Goal: Task Accomplishment & Management: Manage account settings

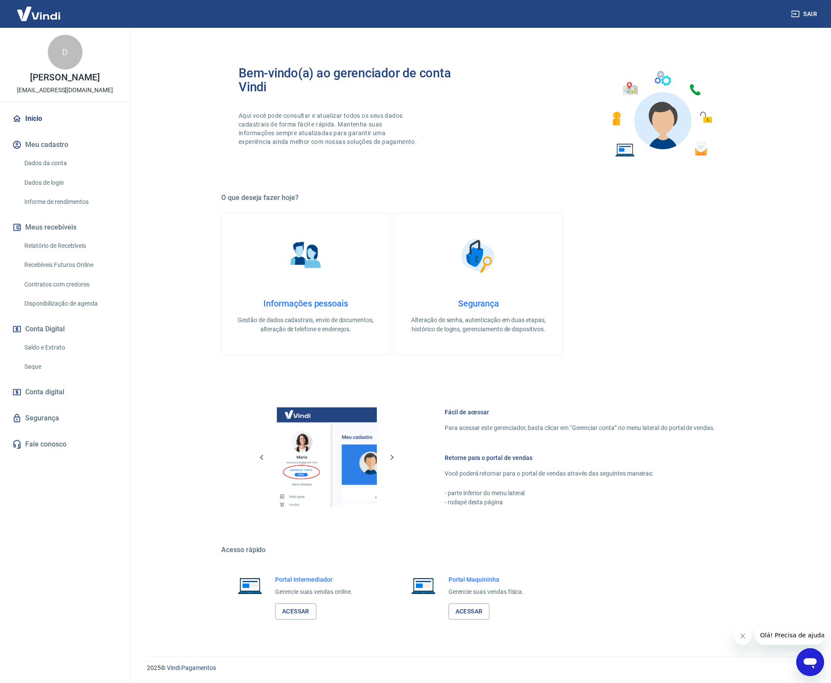
click at [60, 352] on link "Saldo e Extrato" at bounding box center [70, 347] width 99 height 18
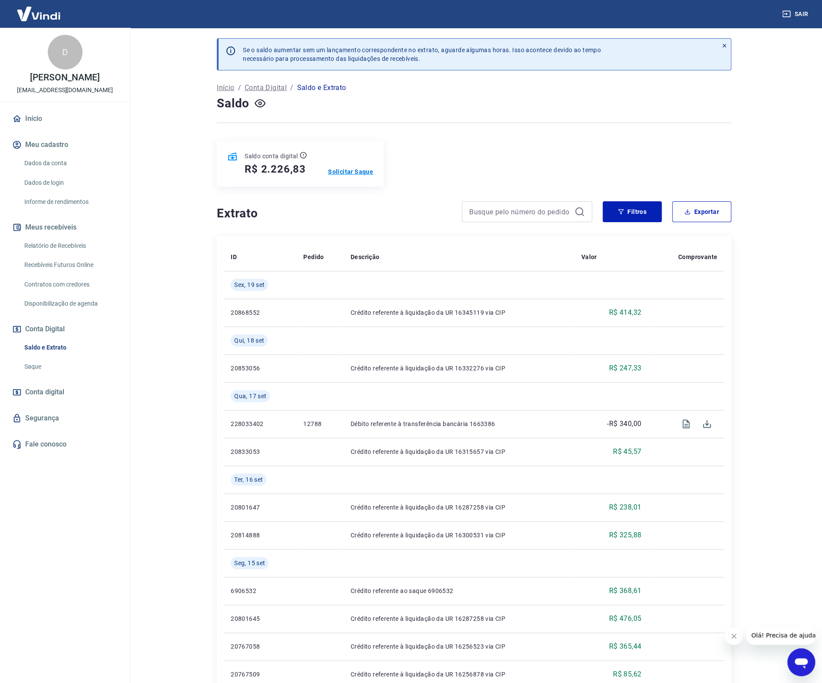
click at [346, 176] on p "Solicitar Saque" at bounding box center [350, 171] width 45 height 9
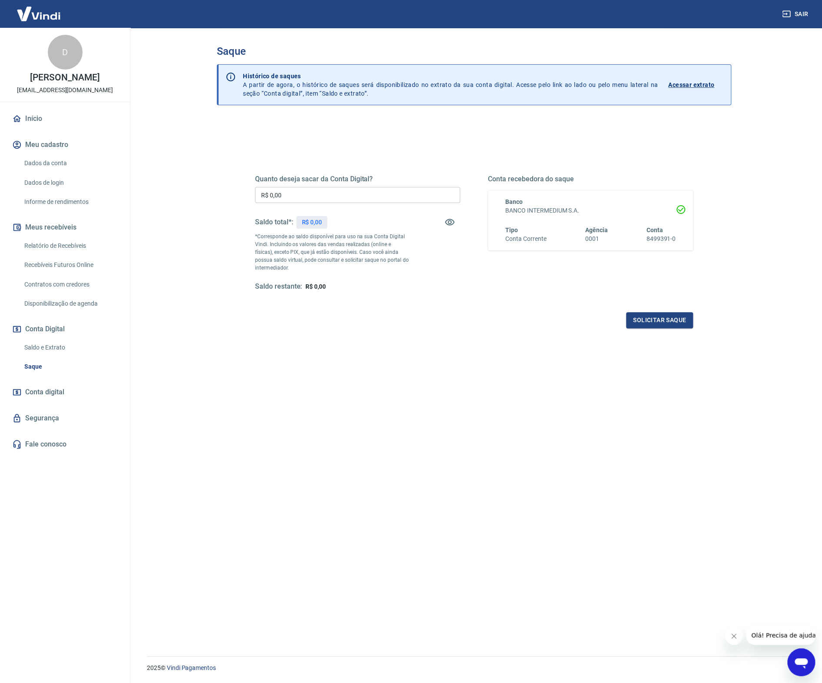
click at [345, 188] on input "R$ 0,00" at bounding box center [357, 195] width 205 height 16
drag, startPoint x: 272, startPoint y: 193, endPoint x: 156, endPoint y: 186, distance: 116.7
click at [156, 186] on main "Saque Histórico de saques A partir de agora, o histórico de saques será disponi…" at bounding box center [474, 355] width 696 height 655
type input "R$ 2.226,83"
click at [643, 313] on button "Solicitar saque" at bounding box center [659, 320] width 67 height 16
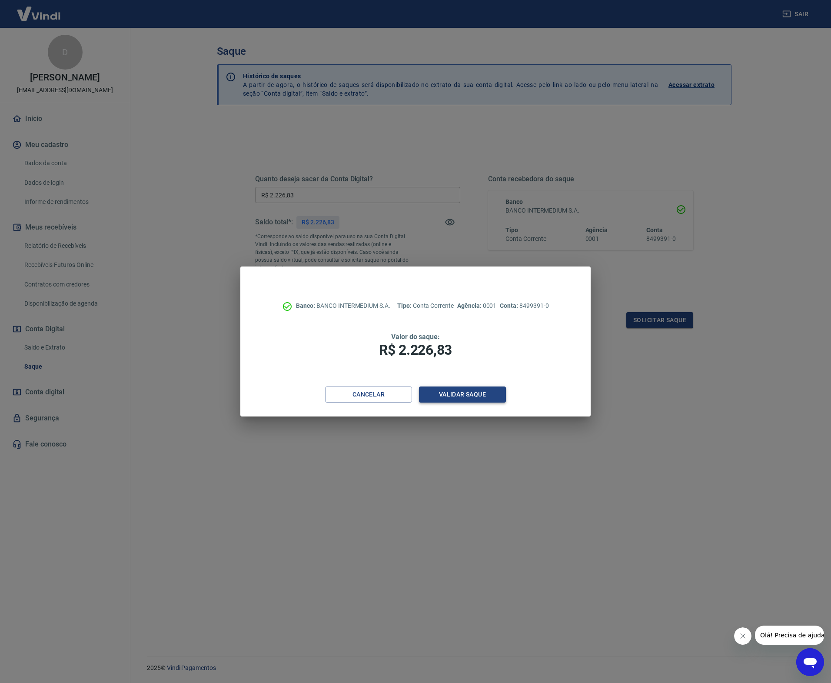
click at [442, 392] on button "Validar saque" at bounding box center [462, 394] width 87 height 16
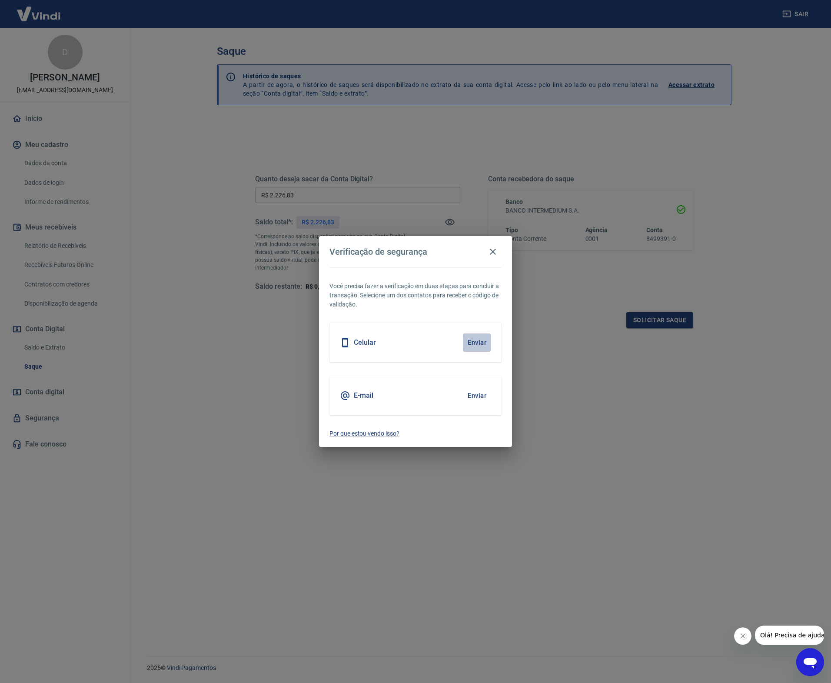
click at [469, 341] on button "Enviar" at bounding box center [477, 342] width 28 height 18
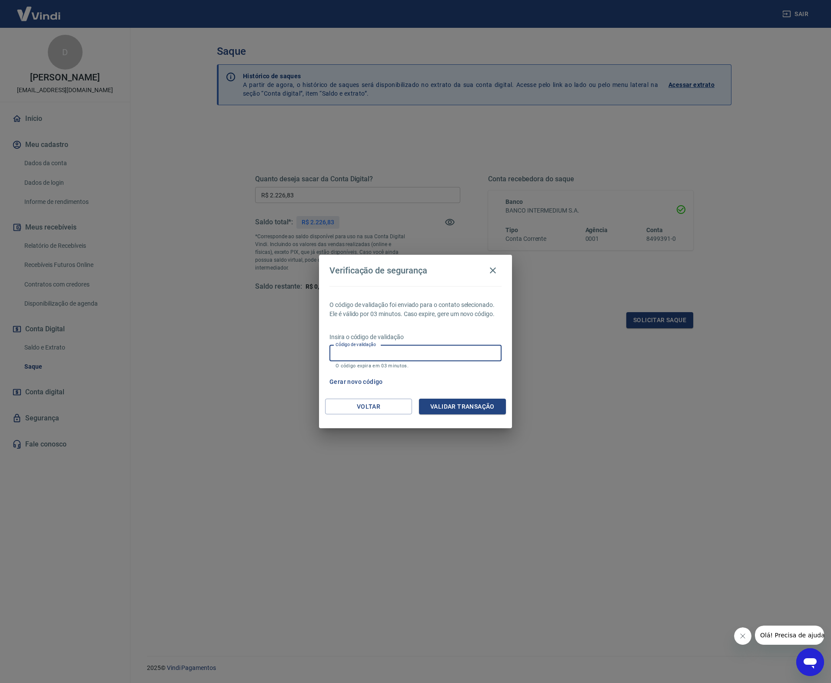
click at [414, 354] on input "Código de validação" at bounding box center [415, 353] width 172 height 16
type input "518628"
click at [478, 413] on button "Validar transação" at bounding box center [462, 406] width 87 height 16
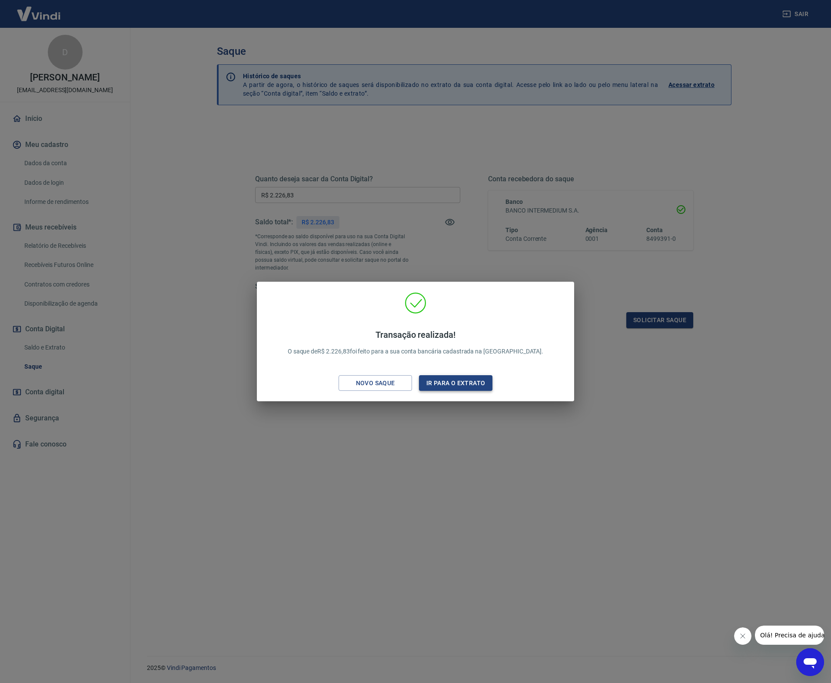
click at [458, 388] on button "Ir para o extrato" at bounding box center [455, 383] width 73 height 16
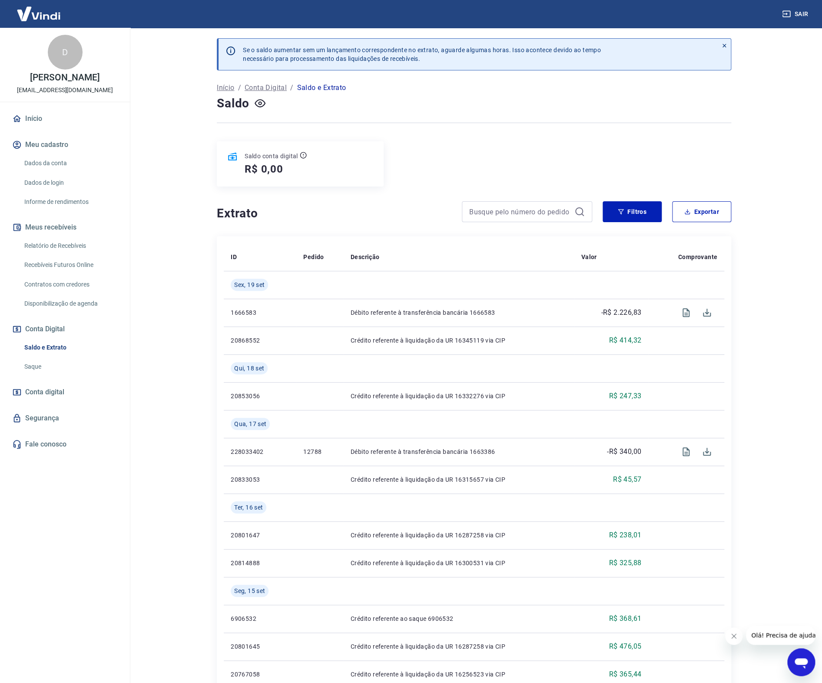
drag, startPoint x: 63, startPoint y: 248, endPoint x: 177, endPoint y: 258, distance: 113.9
click at [63, 248] on link "Relatório de Recebíveis" at bounding box center [70, 246] width 99 height 18
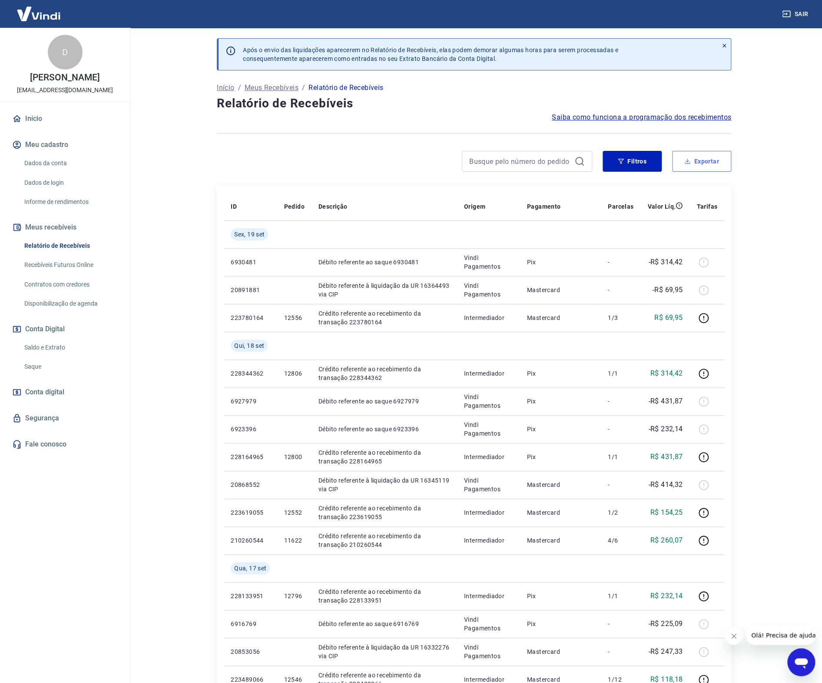
click at [706, 168] on button "Exportar" at bounding box center [701, 161] width 59 height 21
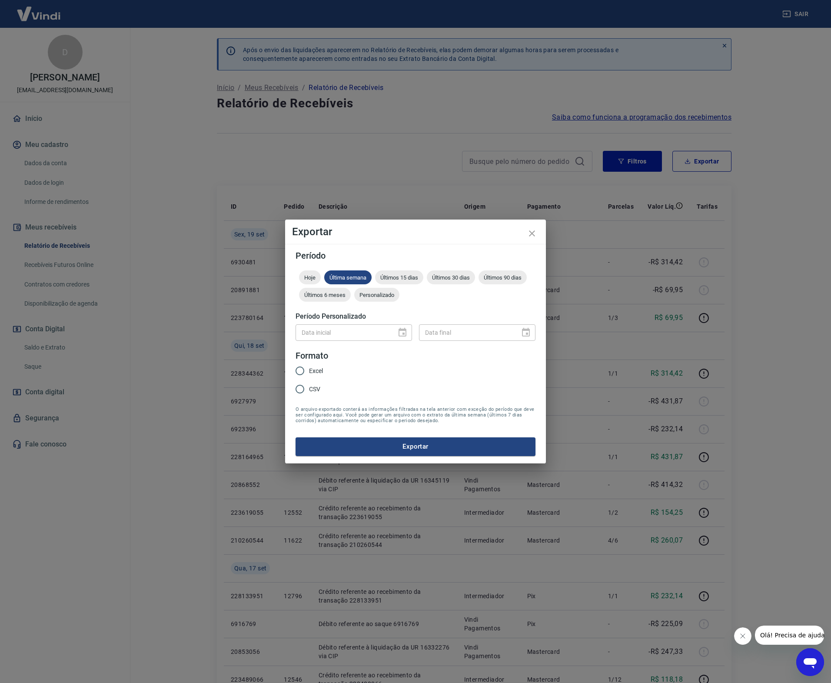
click at [392, 337] on div "Data inicial" at bounding box center [353, 332] width 116 height 16
click at [403, 336] on div "Data inicial" at bounding box center [353, 332] width 116 height 16
click at [305, 365] on input "Excel" at bounding box center [300, 371] width 18 height 18
radio input "true"
click at [383, 296] on span "Personalizado" at bounding box center [376, 295] width 45 height 7
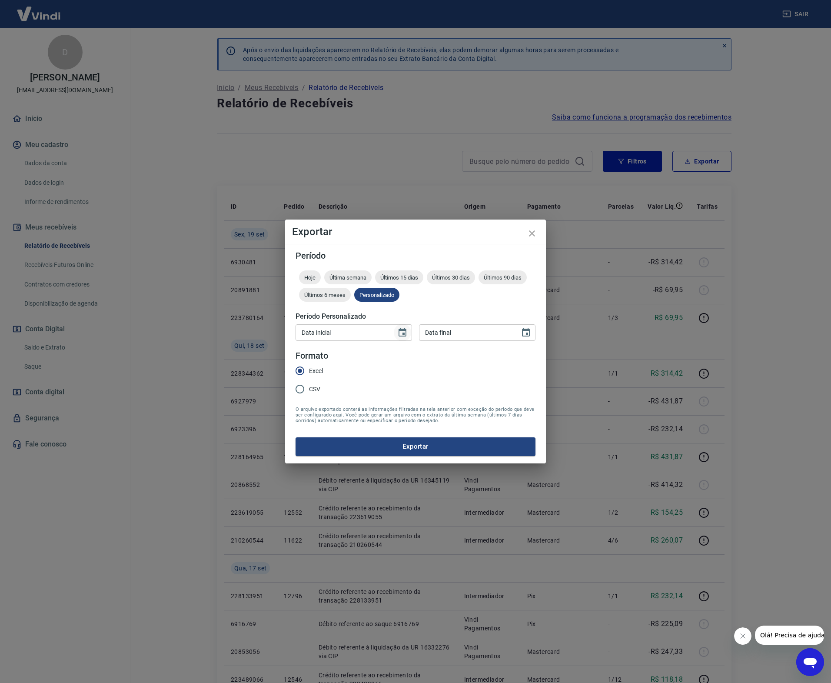
click at [402, 335] on icon "Choose date" at bounding box center [402, 332] width 8 height 9
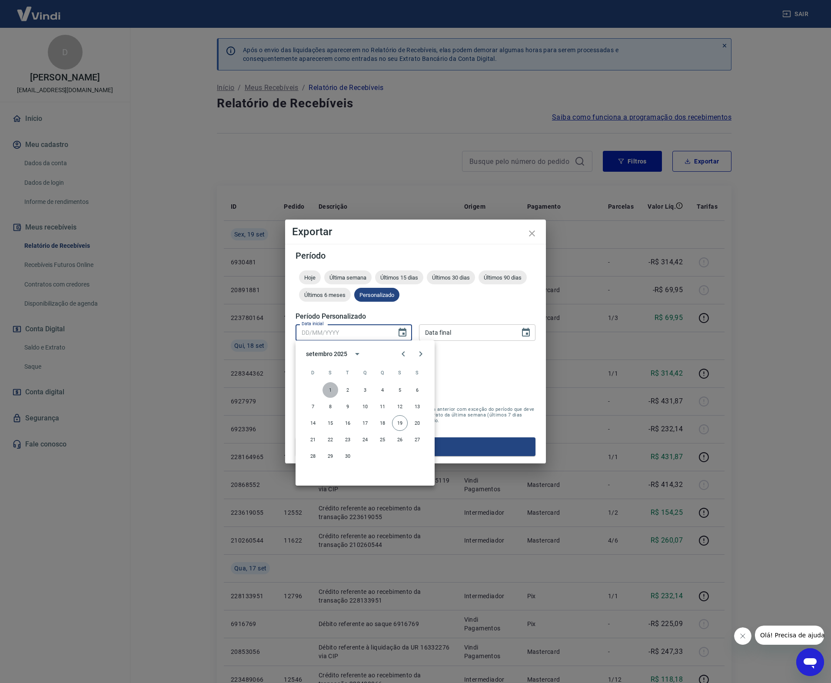
click at [327, 391] on button "1" at bounding box center [330, 390] width 16 height 16
type input "[DATE]"
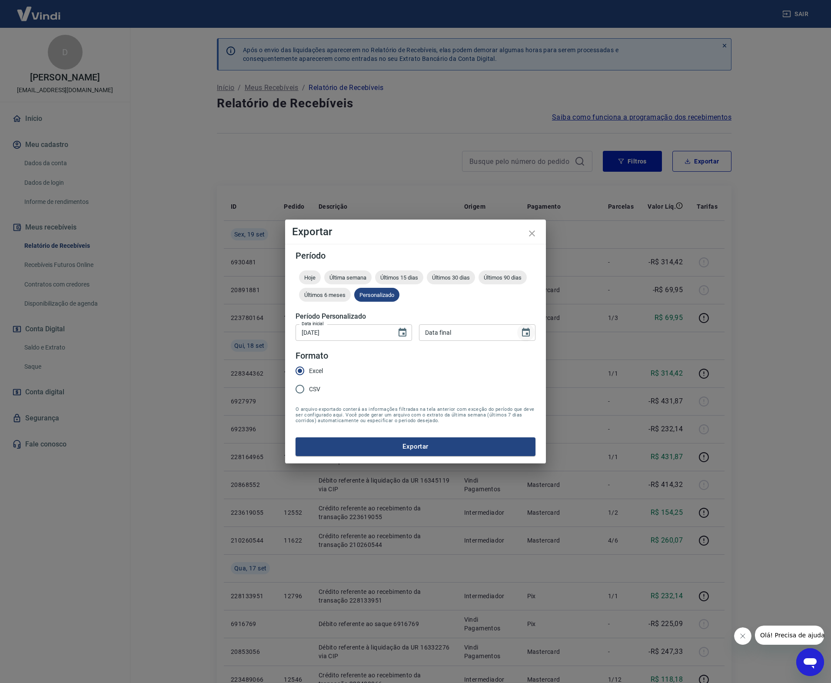
click at [528, 335] on icon "Choose date" at bounding box center [526, 332] width 8 height 9
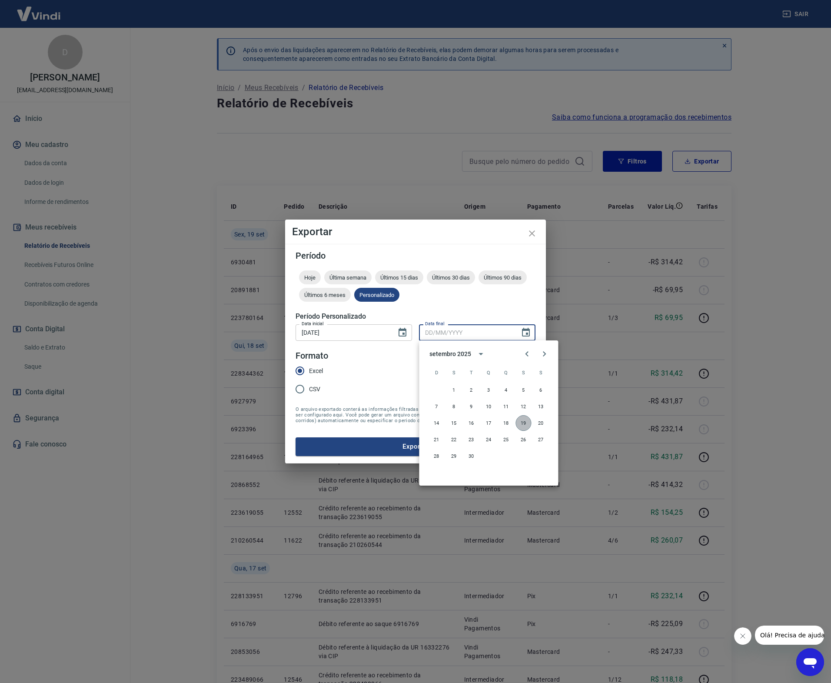
click at [529, 421] on button "19" at bounding box center [523, 423] width 16 height 16
type input "[DATE]"
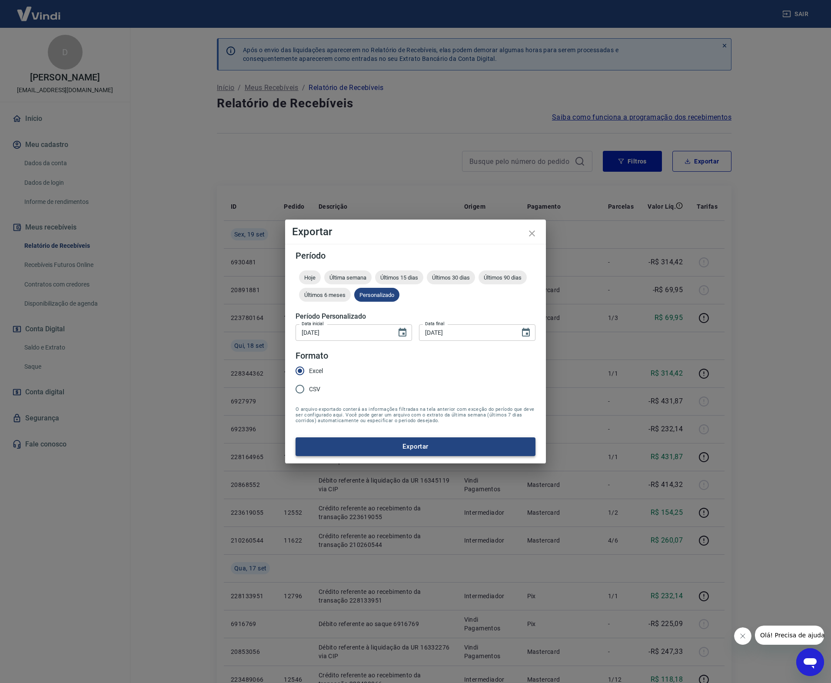
click at [481, 445] on button "Exportar" at bounding box center [415, 446] width 240 height 18
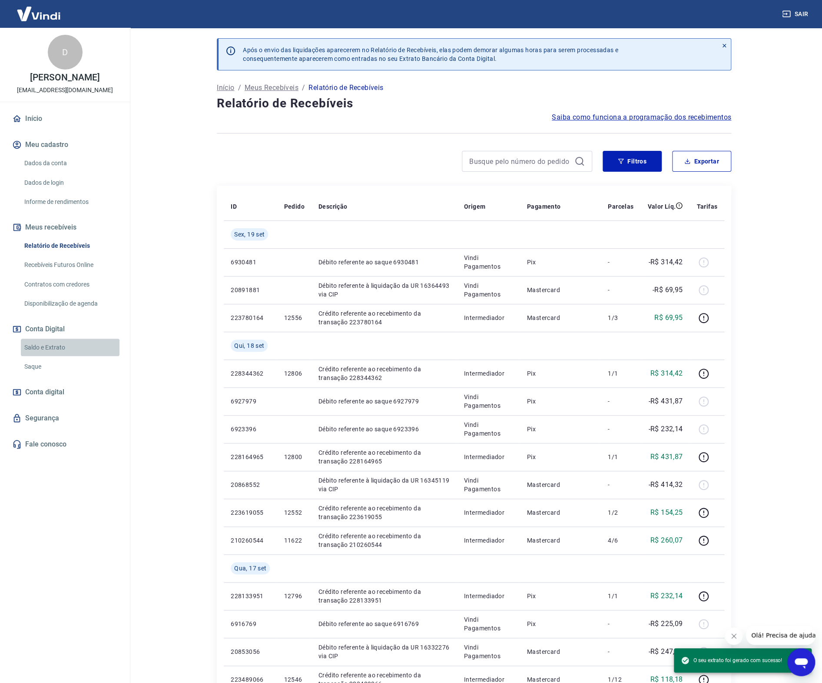
click at [60, 355] on link "Saldo e Extrato" at bounding box center [70, 347] width 99 height 18
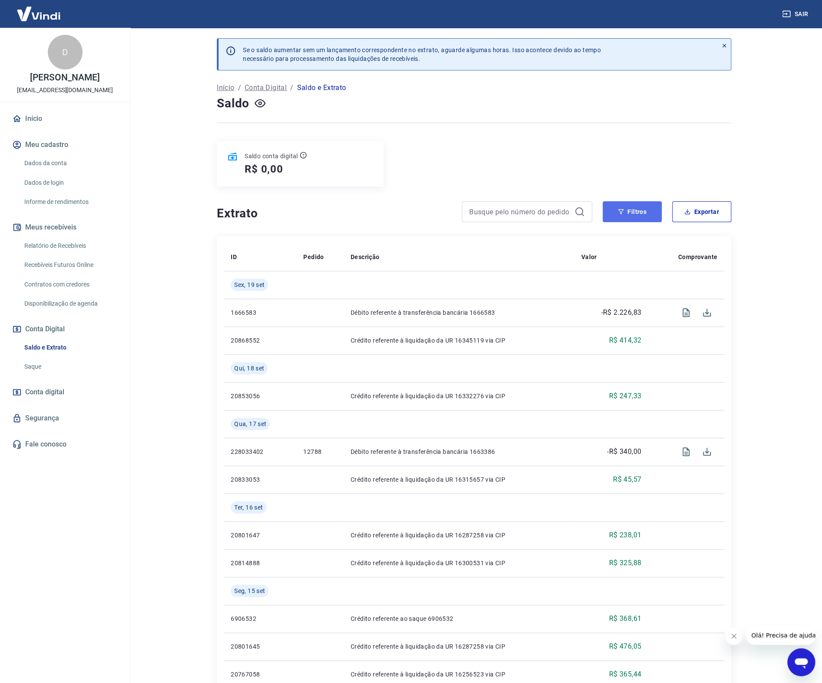
click at [642, 218] on button "Filtros" at bounding box center [632, 211] width 59 height 21
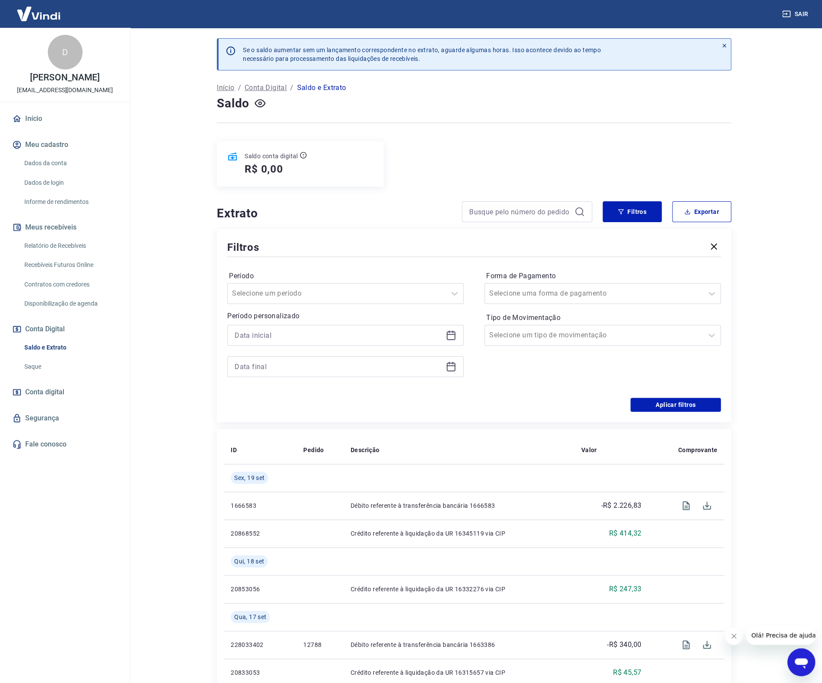
click at [389, 343] on div at bounding box center [345, 335] width 236 height 21
click at [446, 335] on icon at bounding box center [451, 335] width 10 height 10
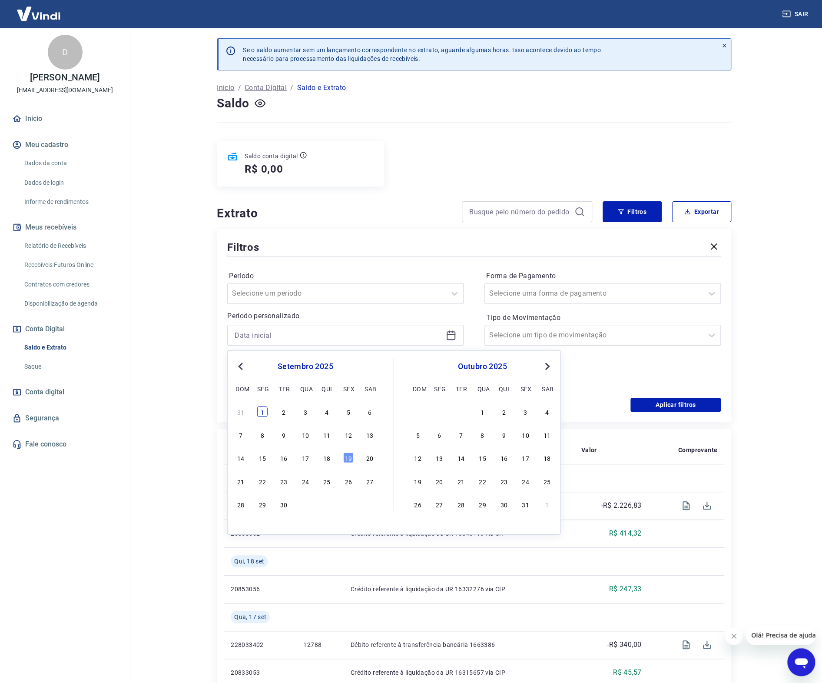
click at [264, 410] on div "1" at bounding box center [262, 411] width 10 height 10
type input "[DATE]"
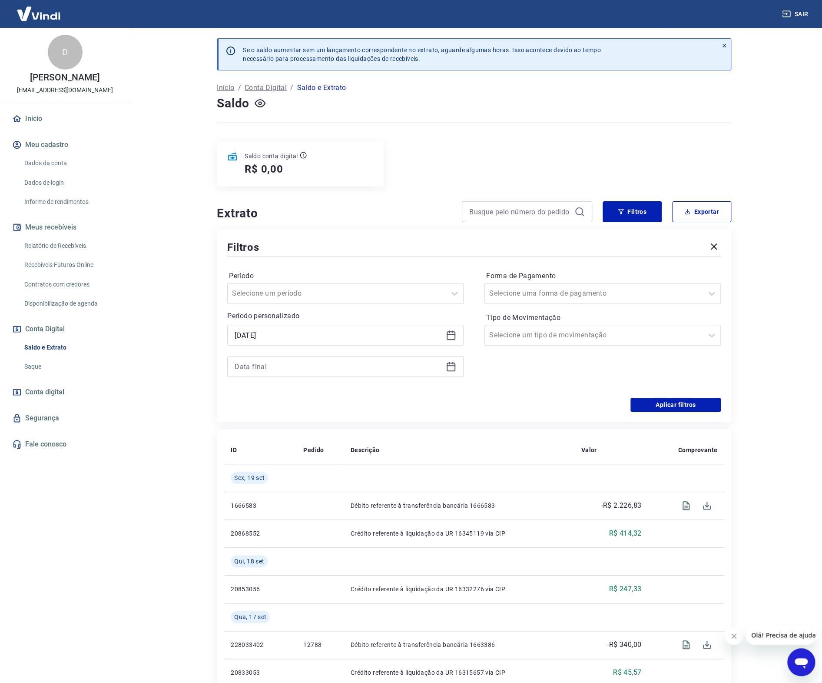
click at [449, 368] on icon at bounding box center [451, 366] width 10 height 10
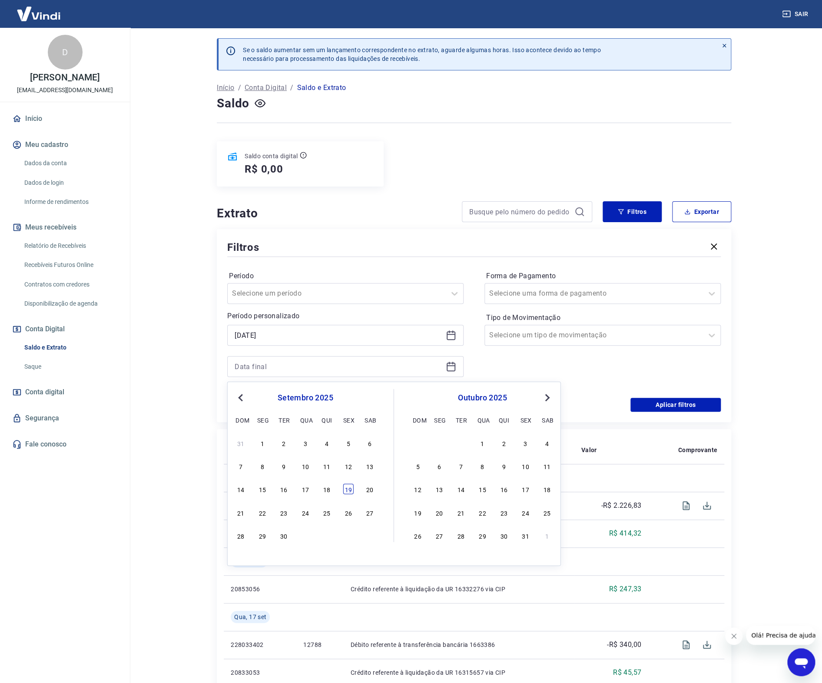
click at [350, 492] on div "19" at bounding box center [348, 489] width 10 height 10
type input "[DATE]"
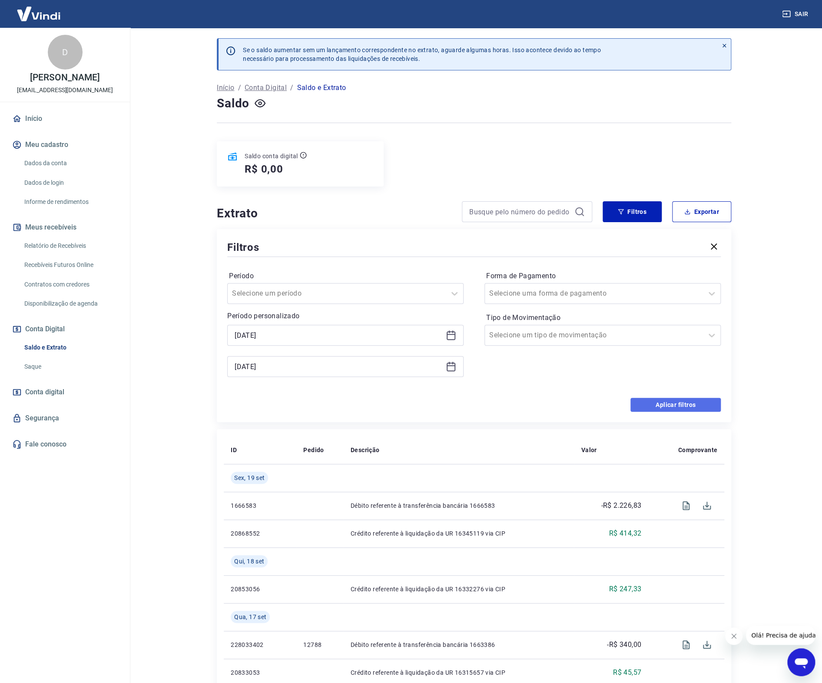
click at [674, 400] on button "Aplicar filtros" at bounding box center [675, 405] width 90 height 14
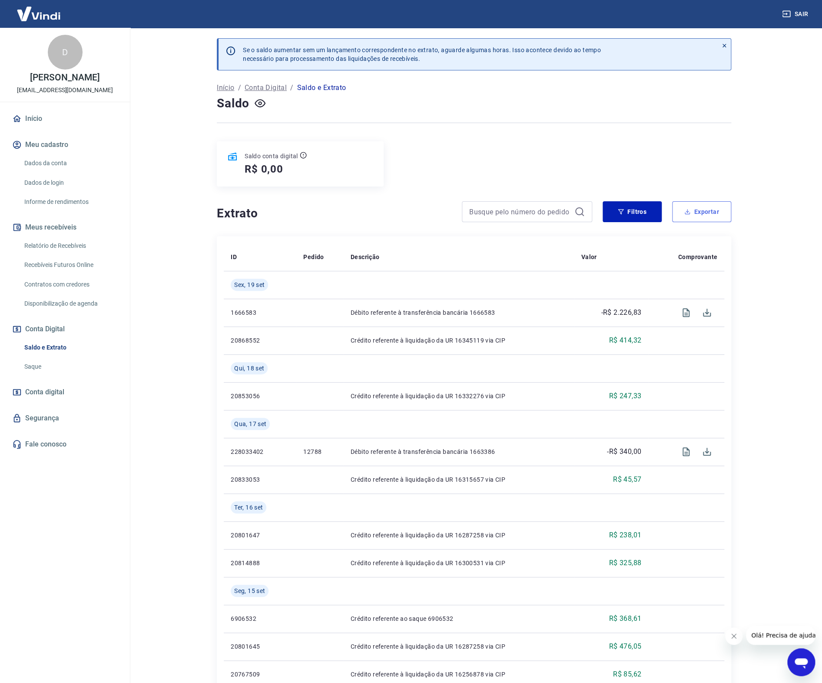
click at [700, 221] on button "Exportar" at bounding box center [701, 211] width 59 height 21
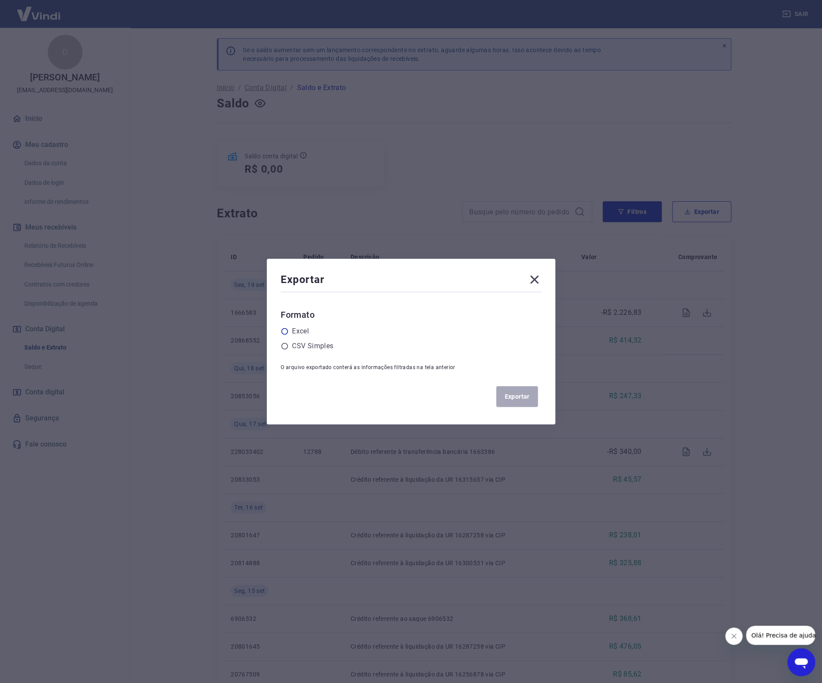
click at [289, 333] on icon at bounding box center [285, 331] width 8 height 8
click at [0, 0] on input "radio" at bounding box center [0, 0] width 0 height 0
click at [514, 398] on button "Exportar" at bounding box center [517, 396] width 42 height 21
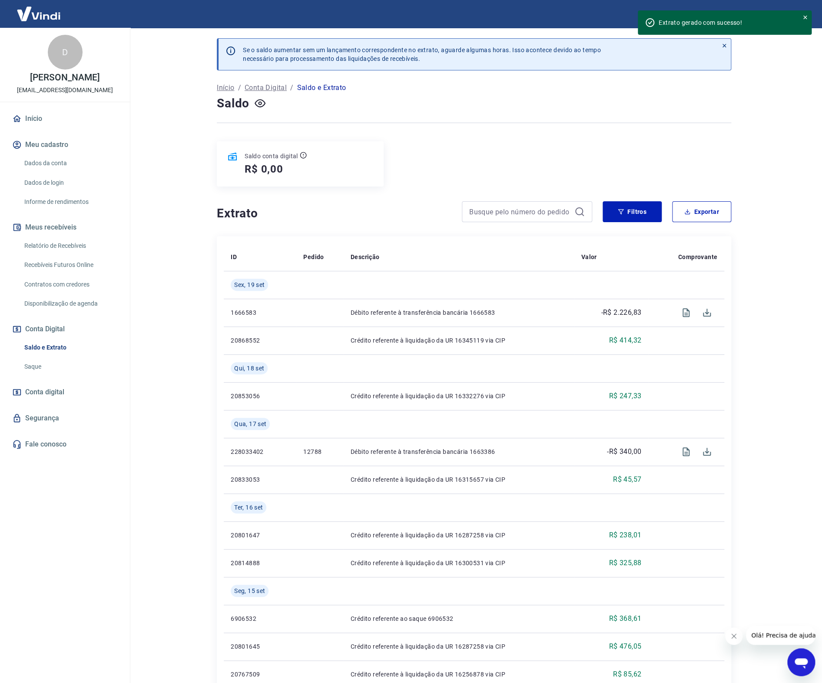
click at [42, 13] on img at bounding box center [38, 13] width 56 height 27
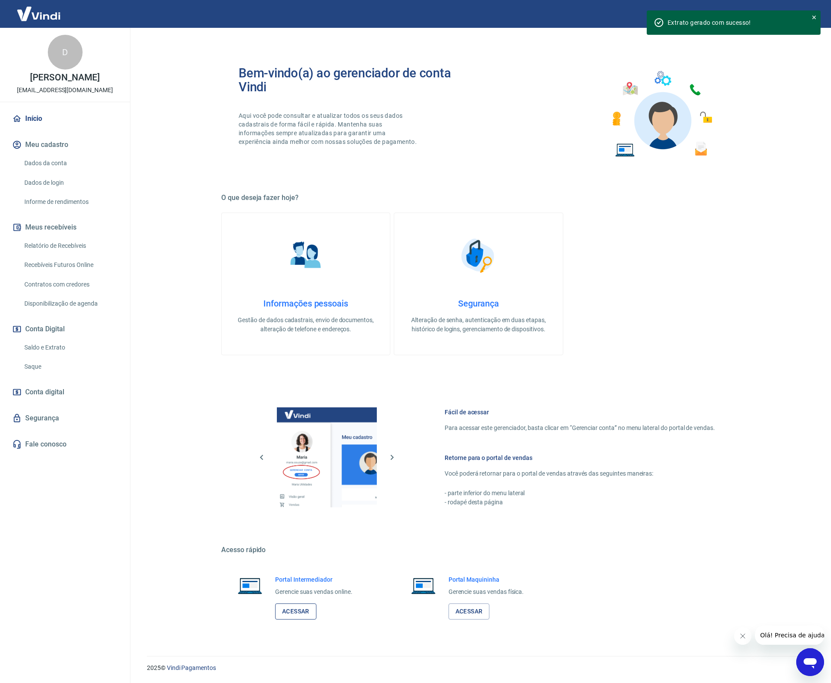
click at [311, 605] on link "Acessar" at bounding box center [295, 611] width 41 height 16
